Goal: Information Seeking & Learning: Learn about a topic

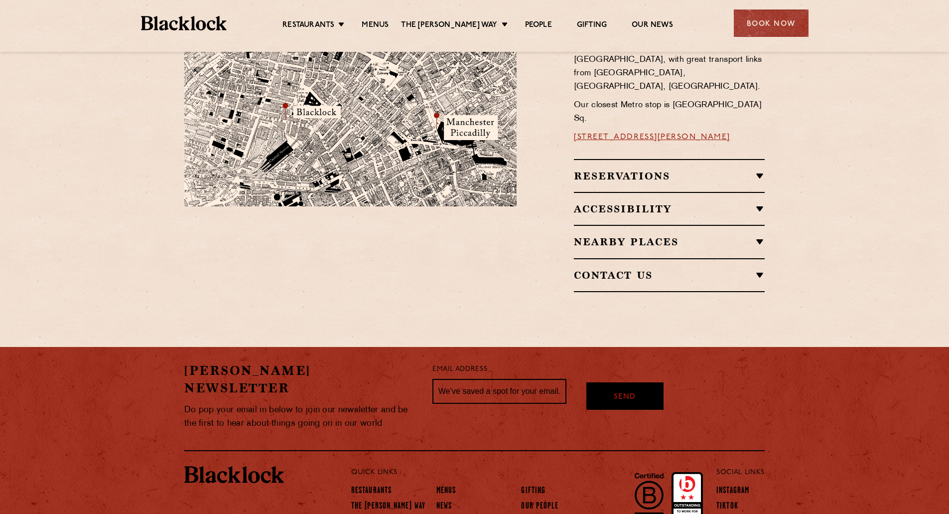
scroll to position [654, 0]
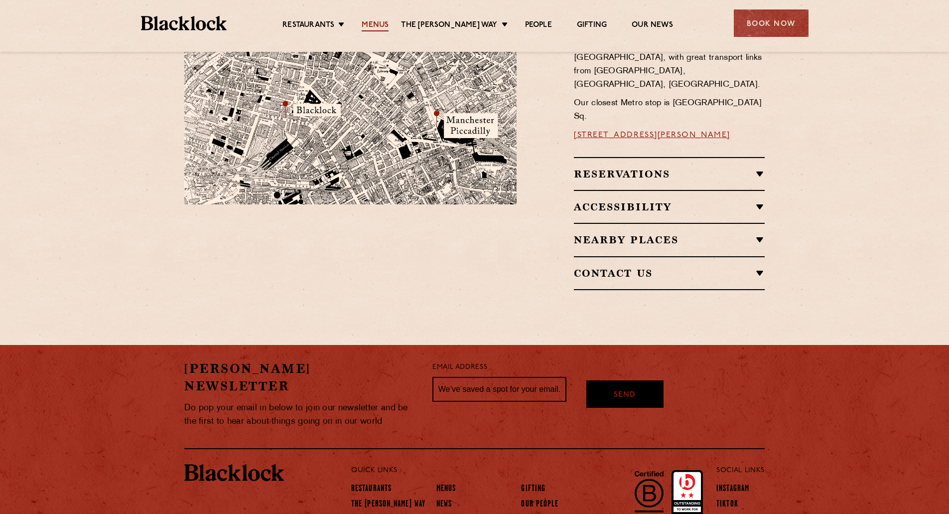
click at [383, 25] on link "Menus" at bounding box center [375, 25] width 27 height 11
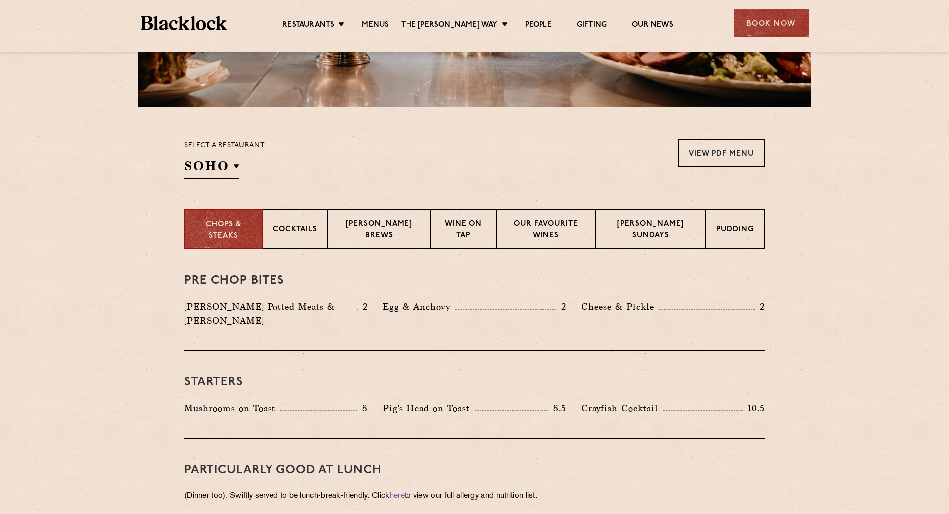
scroll to position [249, 0]
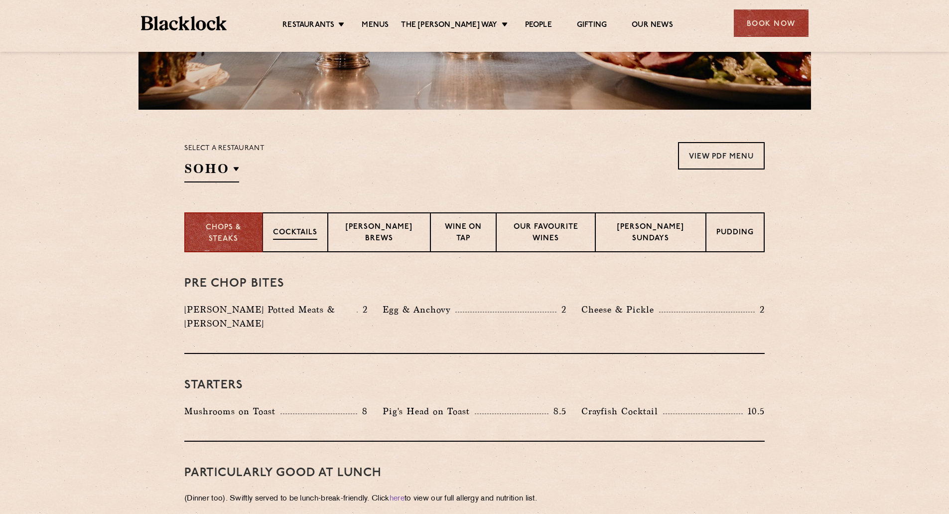
click at [317, 234] on p "Cocktails" at bounding box center [295, 233] width 44 height 12
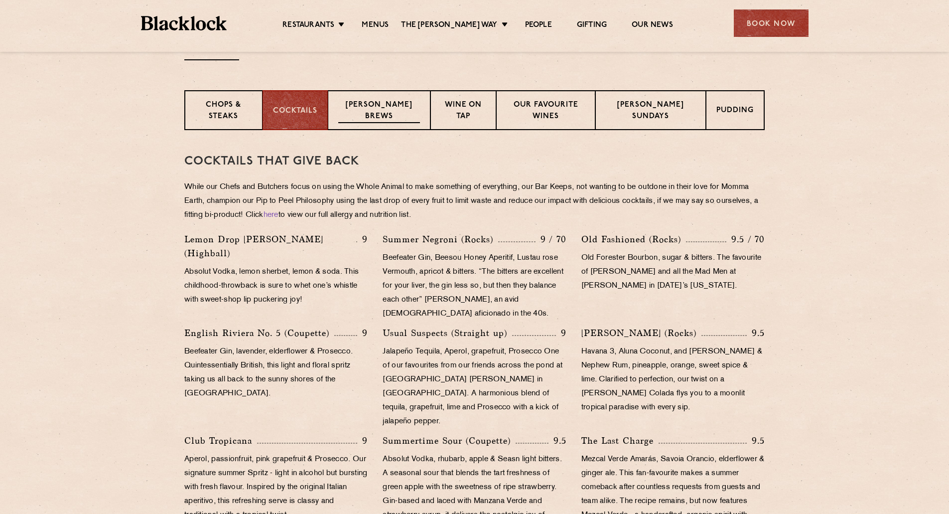
scroll to position [399, 0]
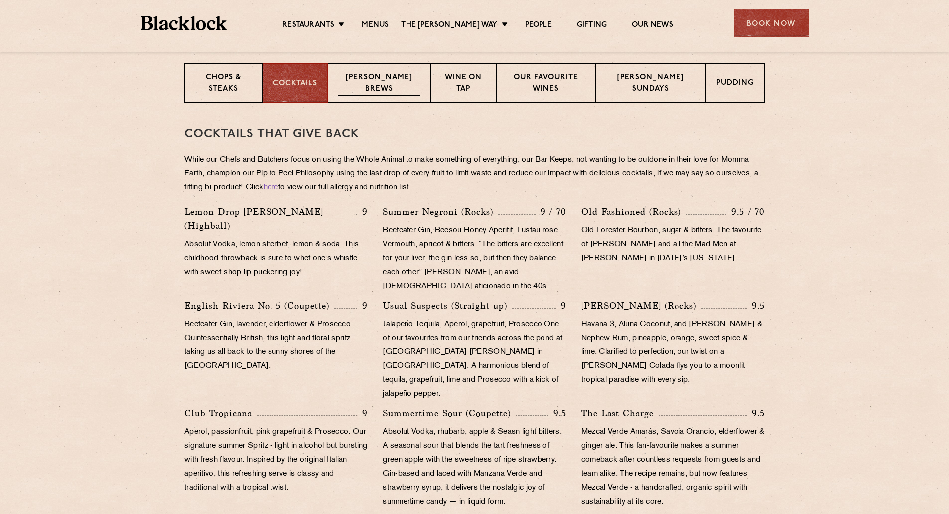
click at [396, 82] on p "[PERSON_NAME] Brews" at bounding box center [379, 83] width 82 height 23
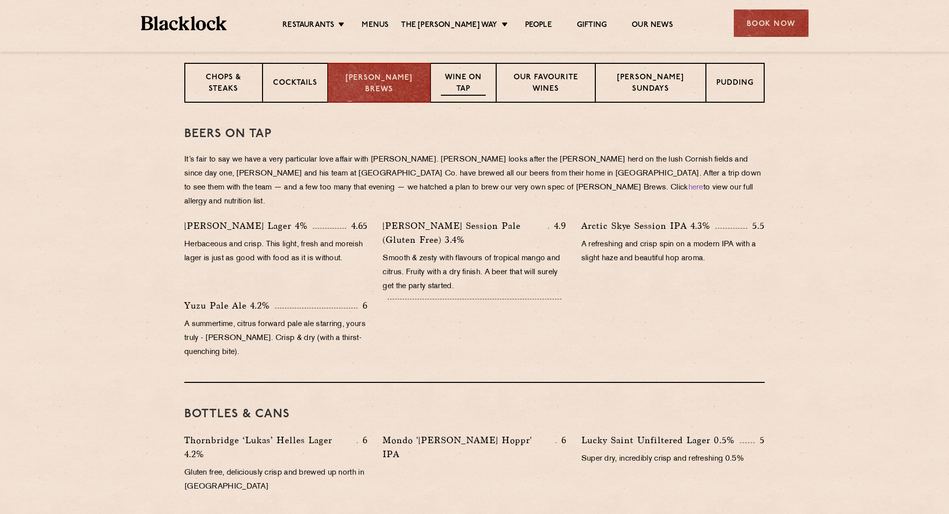
click at [484, 81] on p "Wine on Tap" at bounding box center [463, 83] width 44 height 23
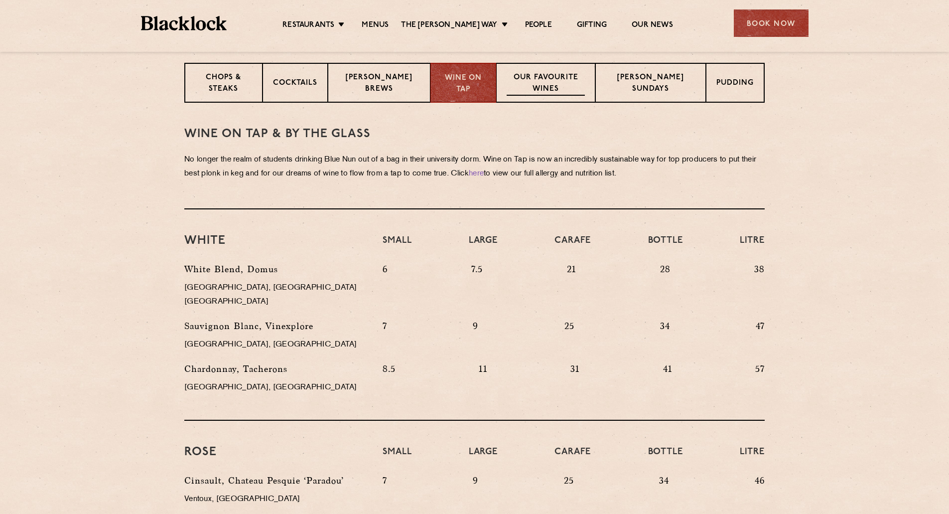
click at [566, 80] on p "Our favourite wines" at bounding box center [546, 83] width 79 height 23
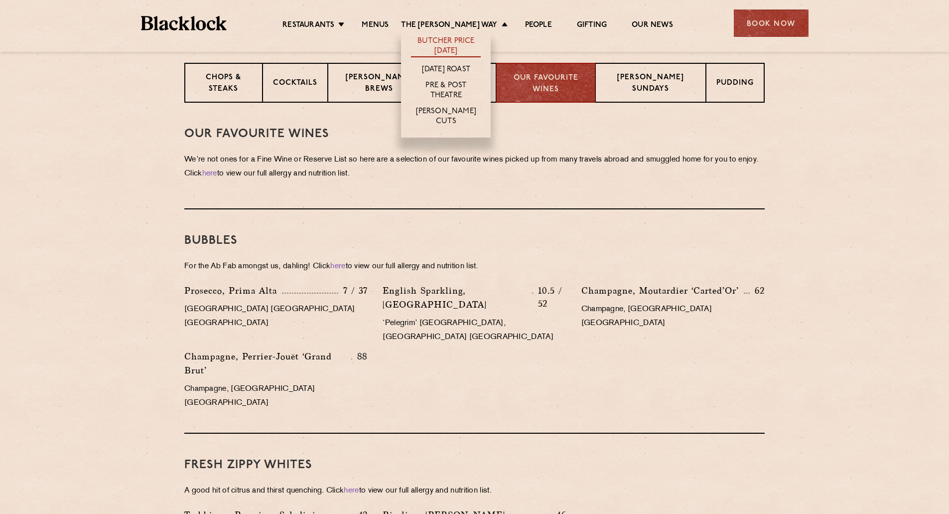
click at [454, 42] on link "Butcher Price [DATE]" at bounding box center [446, 46] width 70 height 21
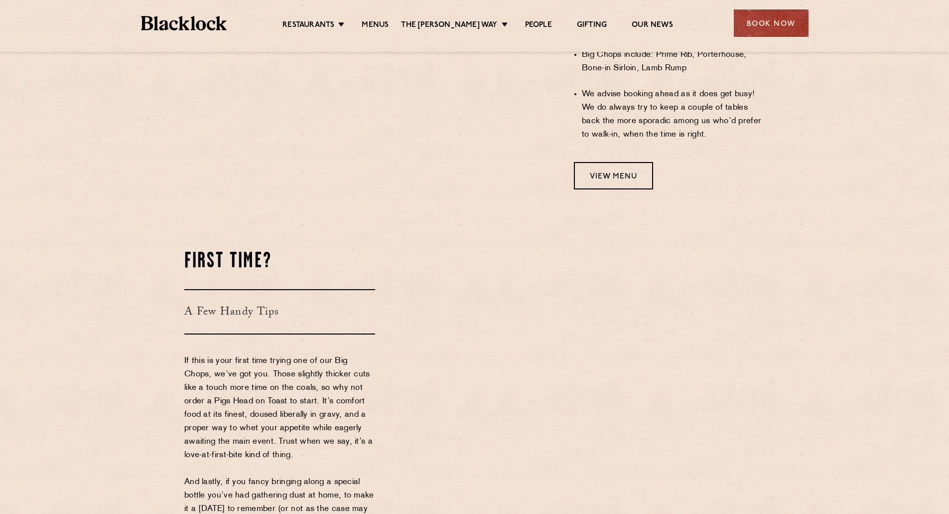
scroll to position [997, 0]
